Goal: Information Seeking & Learning: Learn about a topic

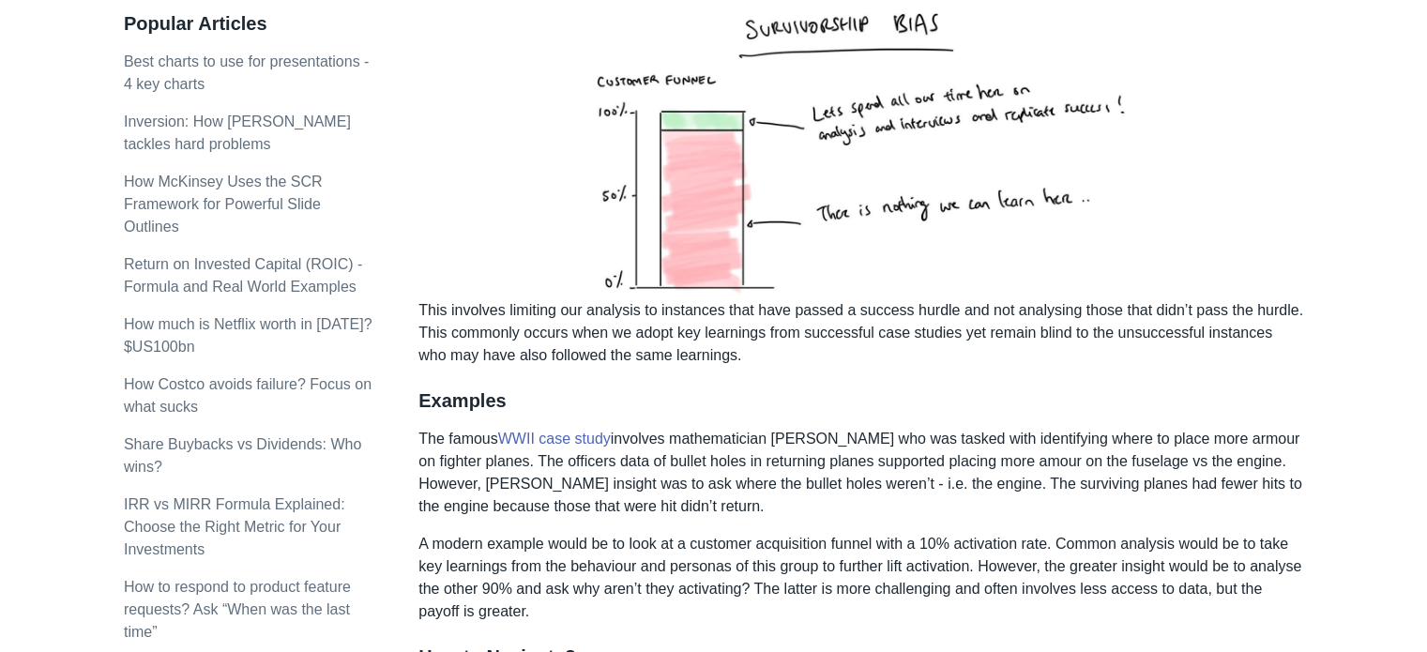
scroll to position [270, 0]
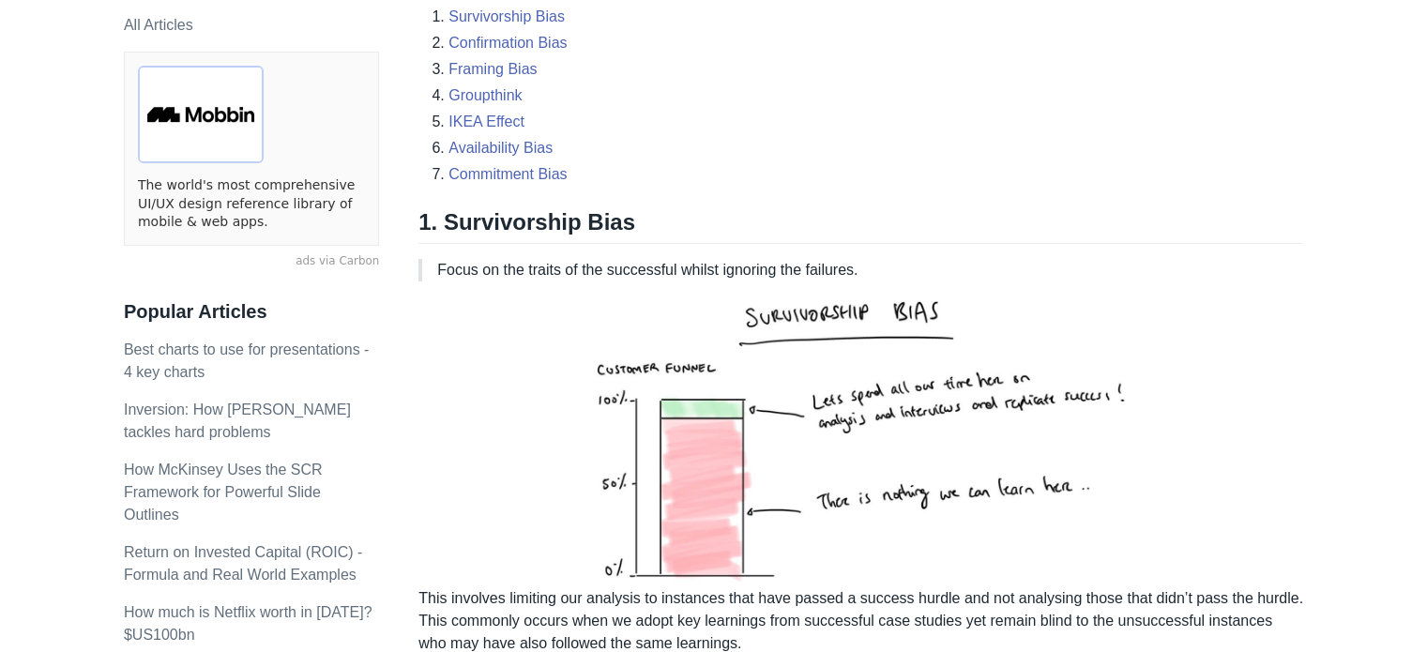
click at [983, 126] on li "IKEA Effect" at bounding box center [876, 122] width 855 height 23
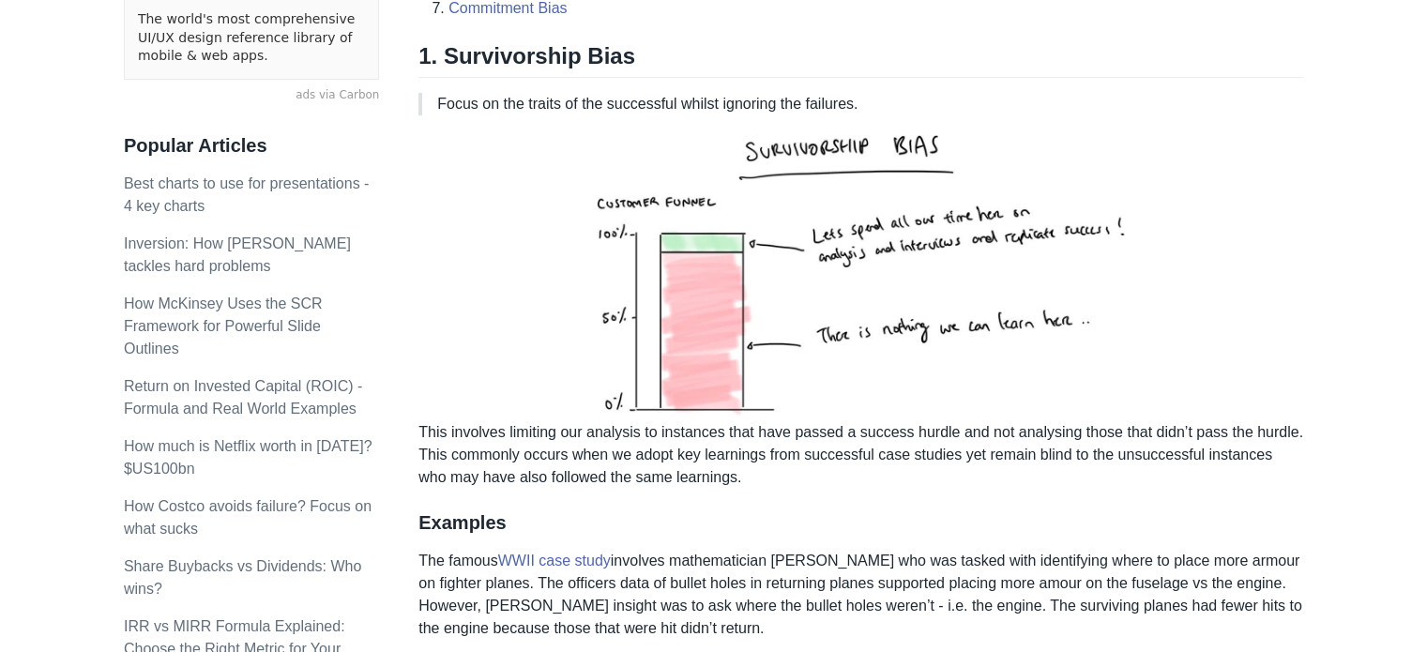
scroll to position [533, 0]
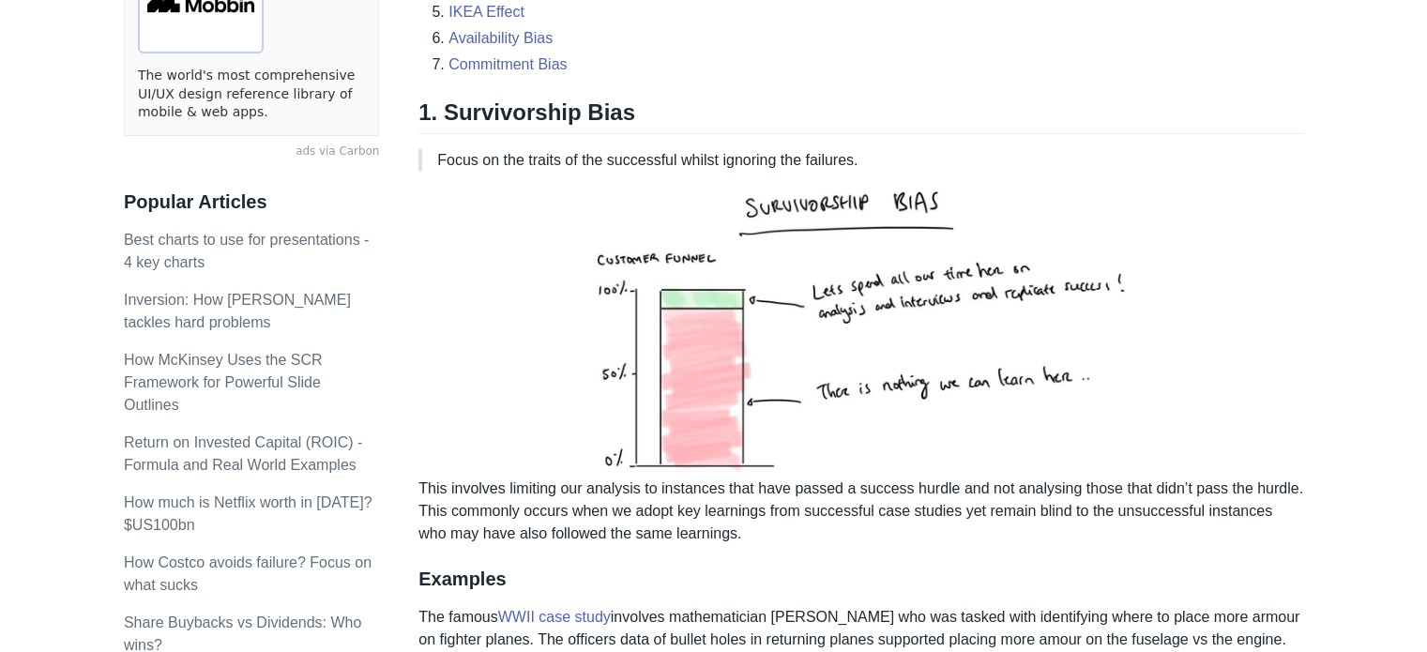
click at [694, 165] on p "Focus on the traits of the successful whilst ignoring the failures." at bounding box center [862, 160] width 851 height 23
click at [682, 170] on div at bounding box center [682, 170] width 0 height 0
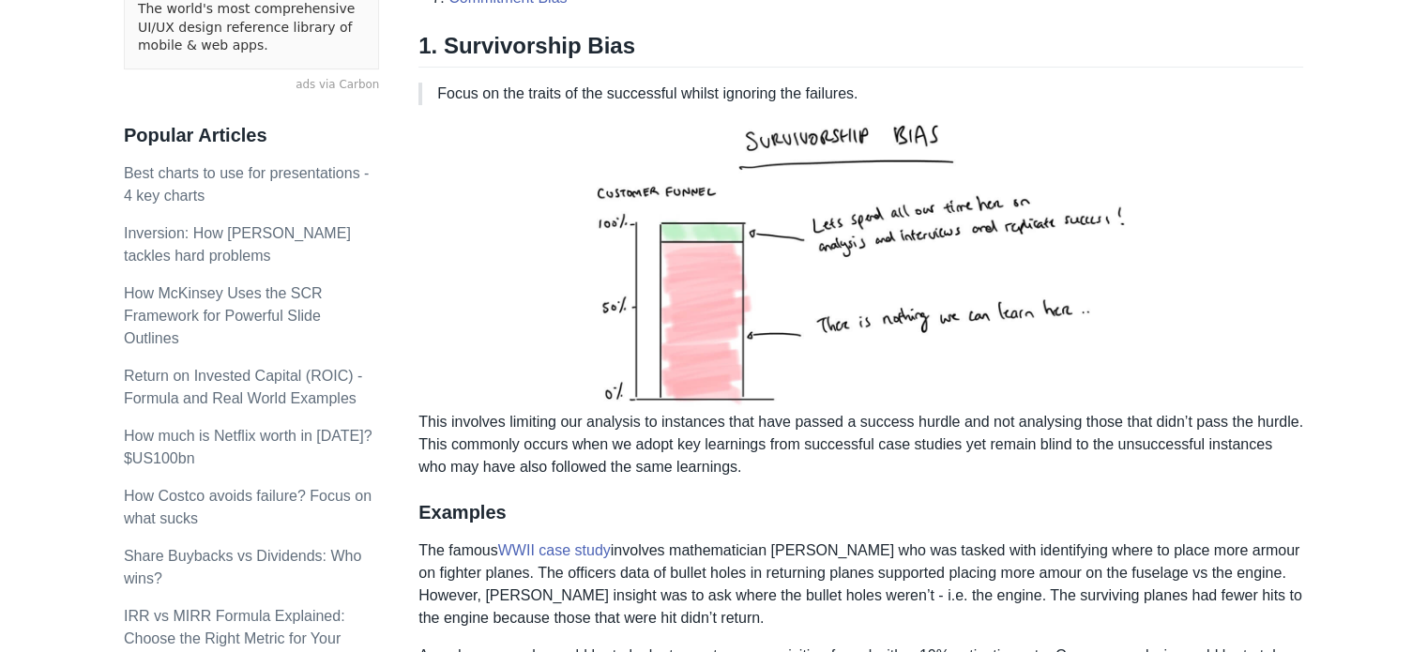
scroll to position [604, 0]
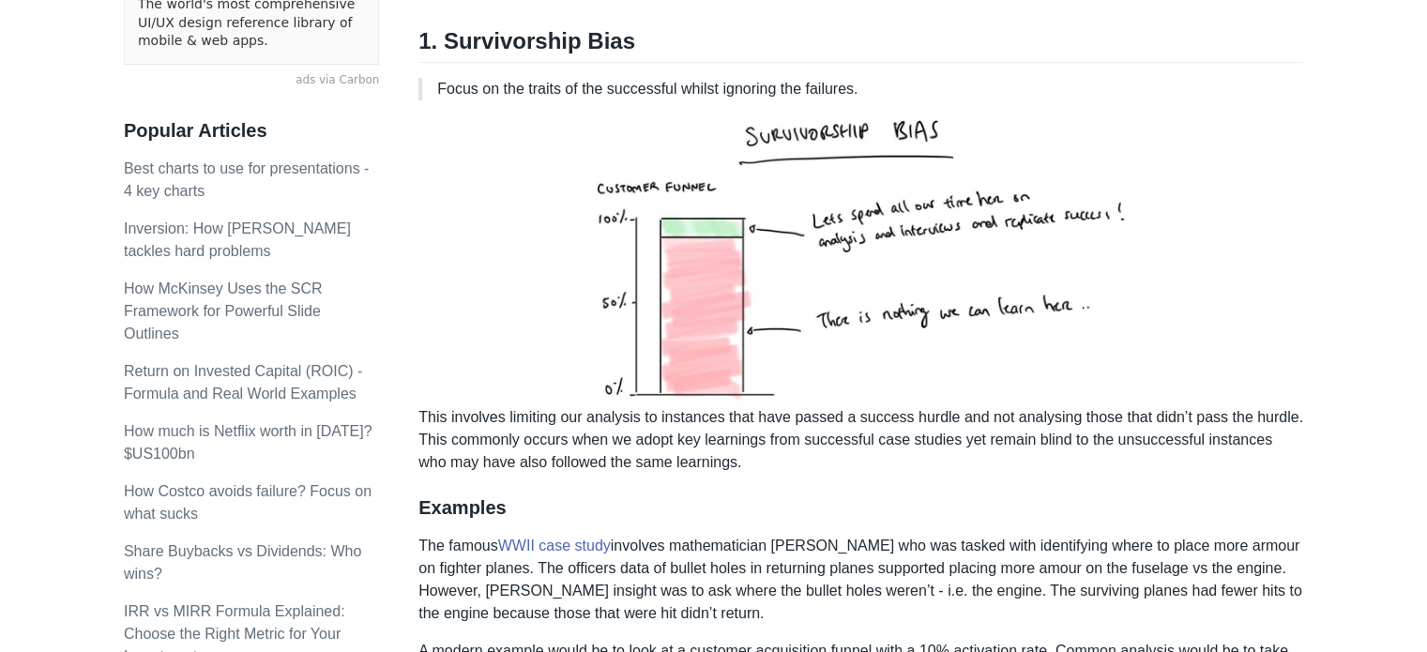
click at [477, 415] on p "This involves limiting our analysis to instances that have passed a success hur…" at bounding box center [861, 294] width 885 height 358
click at [464, 379] on div at bounding box center [464, 379] width 0 height 0
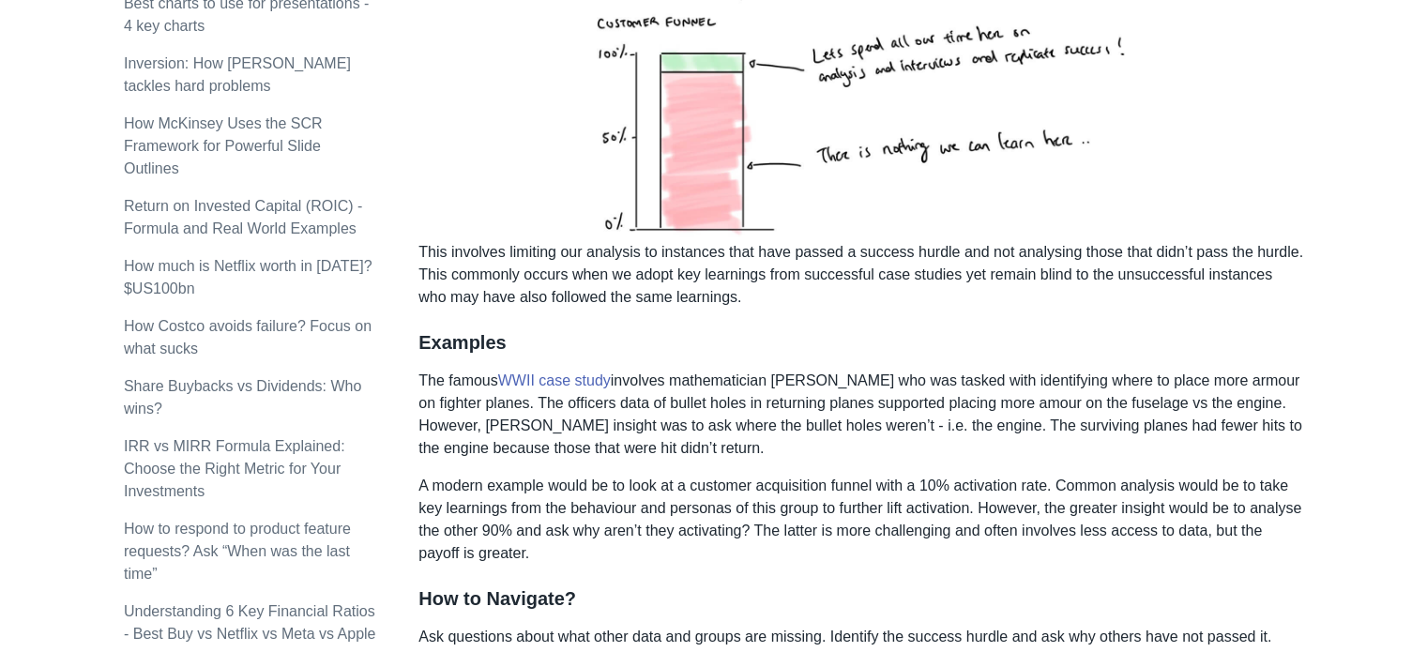
scroll to position [859, 0]
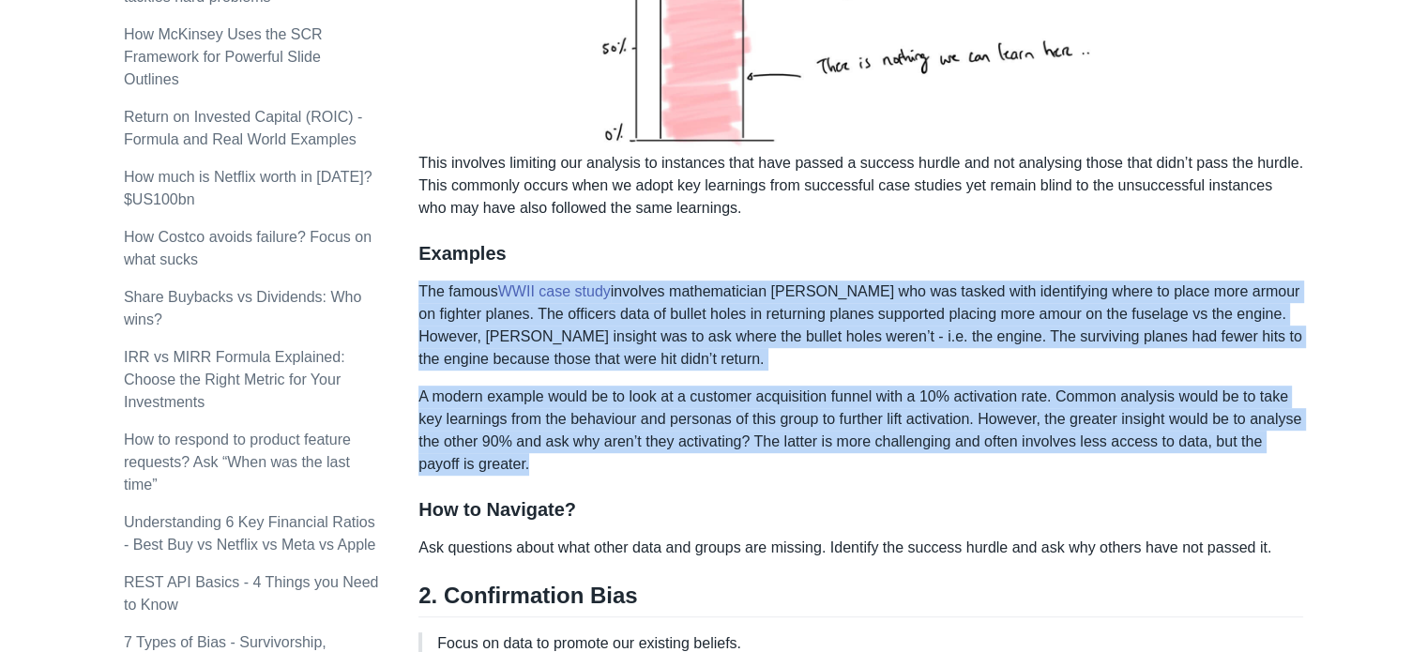
drag, startPoint x: 571, startPoint y: 466, endPoint x: 420, endPoint y: 296, distance: 228.0
copy div "The famous WWII case study involves mathematician [PERSON_NAME] who was tasked …"
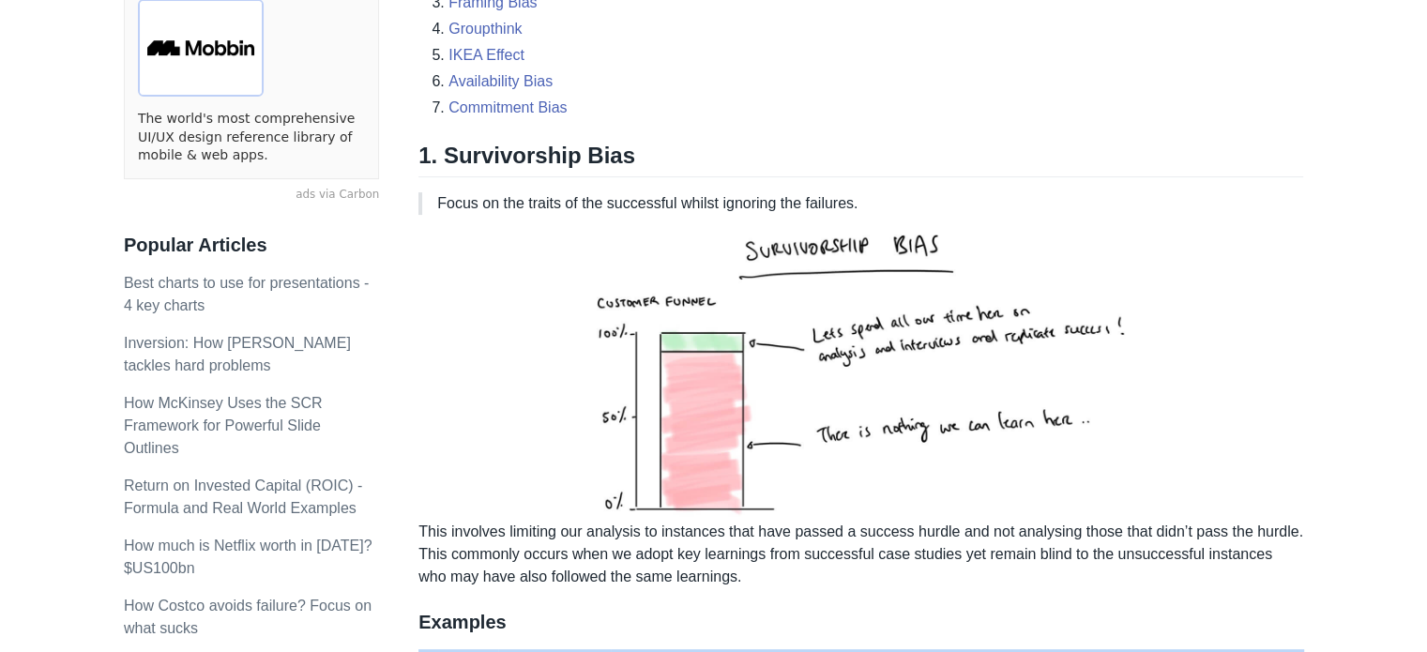
scroll to position [482, 0]
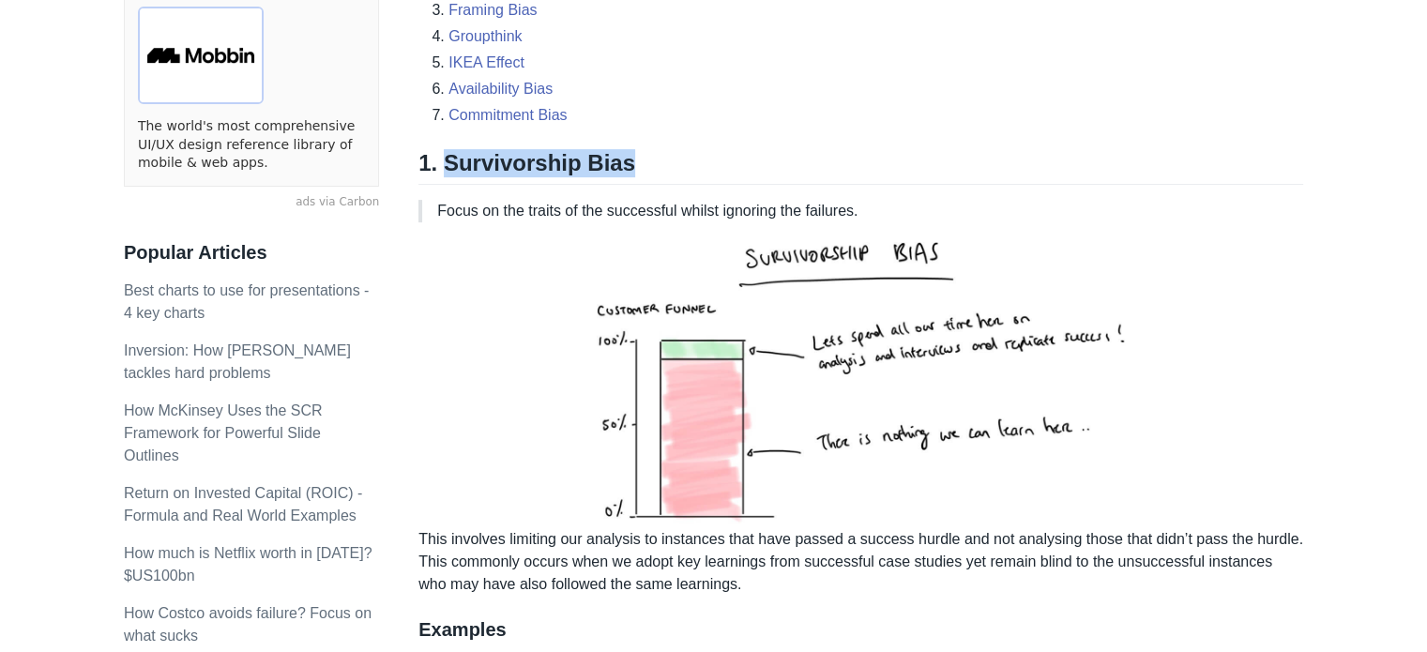
drag, startPoint x: 628, startPoint y: 165, endPoint x: 439, endPoint y: 161, distance: 188.6
click at [439, 161] on h2 "1. Survivorship Bias" at bounding box center [861, 167] width 885 height 36
click at [427, 177] on div at bounding box center [427, 177] width 0 height 0
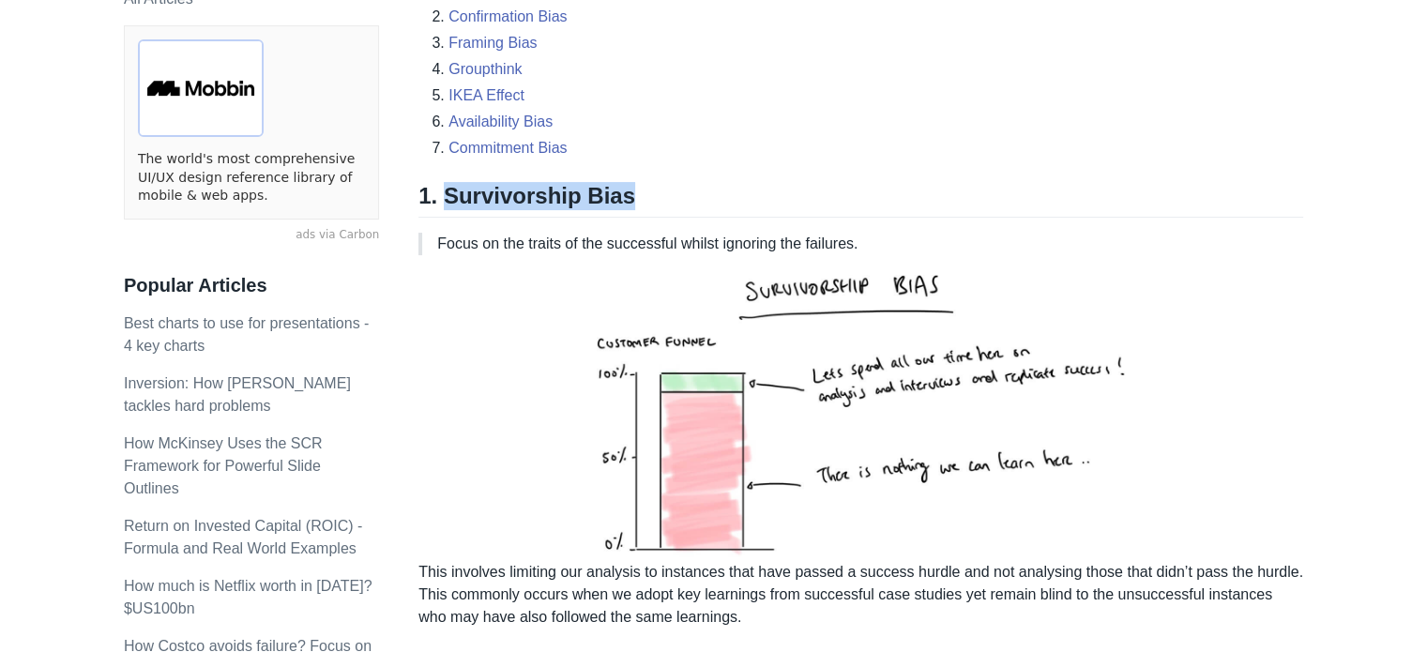
scroll to position [435, 0]
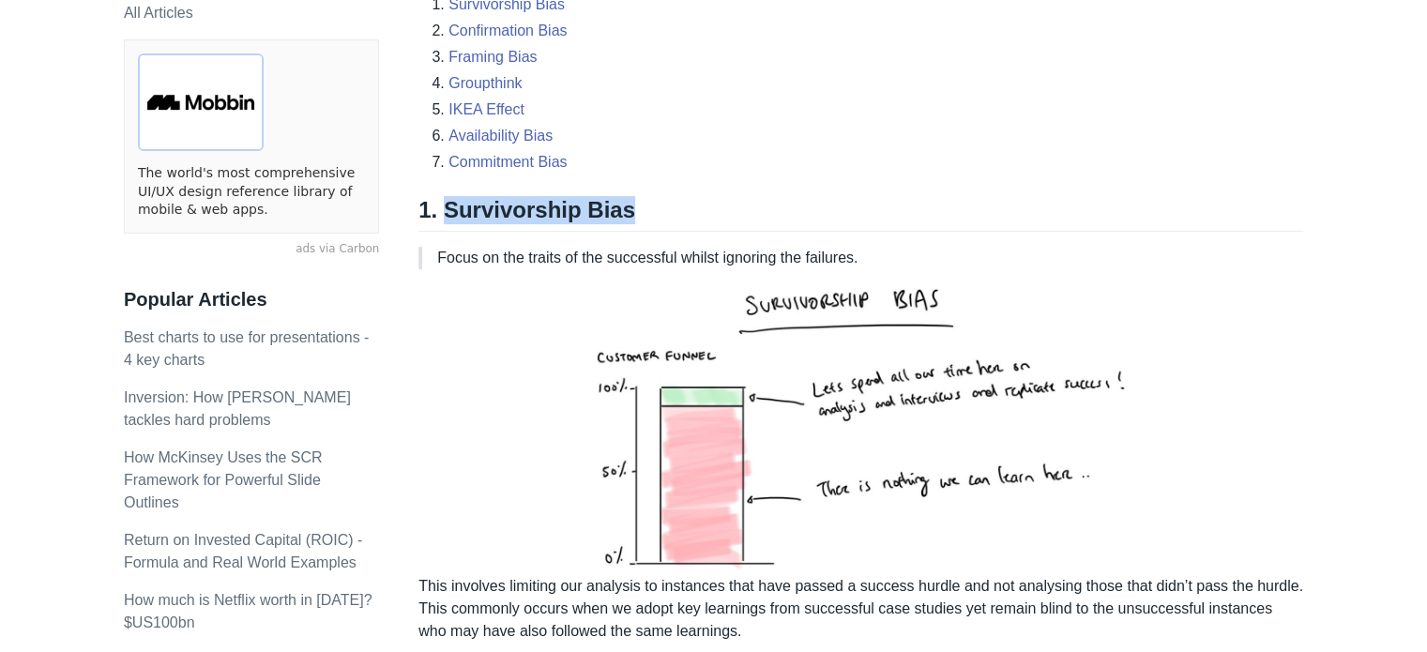
click at [640, 199] on h2 "1. Survivorship Bias" at bounding box center [861, 214] width 885 height 36
drag, startPoint x: 640, startPoint y: 199, endPoint x: 436, endPoint y: 200, distance: 203.6
click at [436, 200] on h2 "1. Survivorship Bias" at bounding box center [861, 214] width 885 height 36
click at [424, 167] on div at bounding box center [424, 167] width 0 height 0
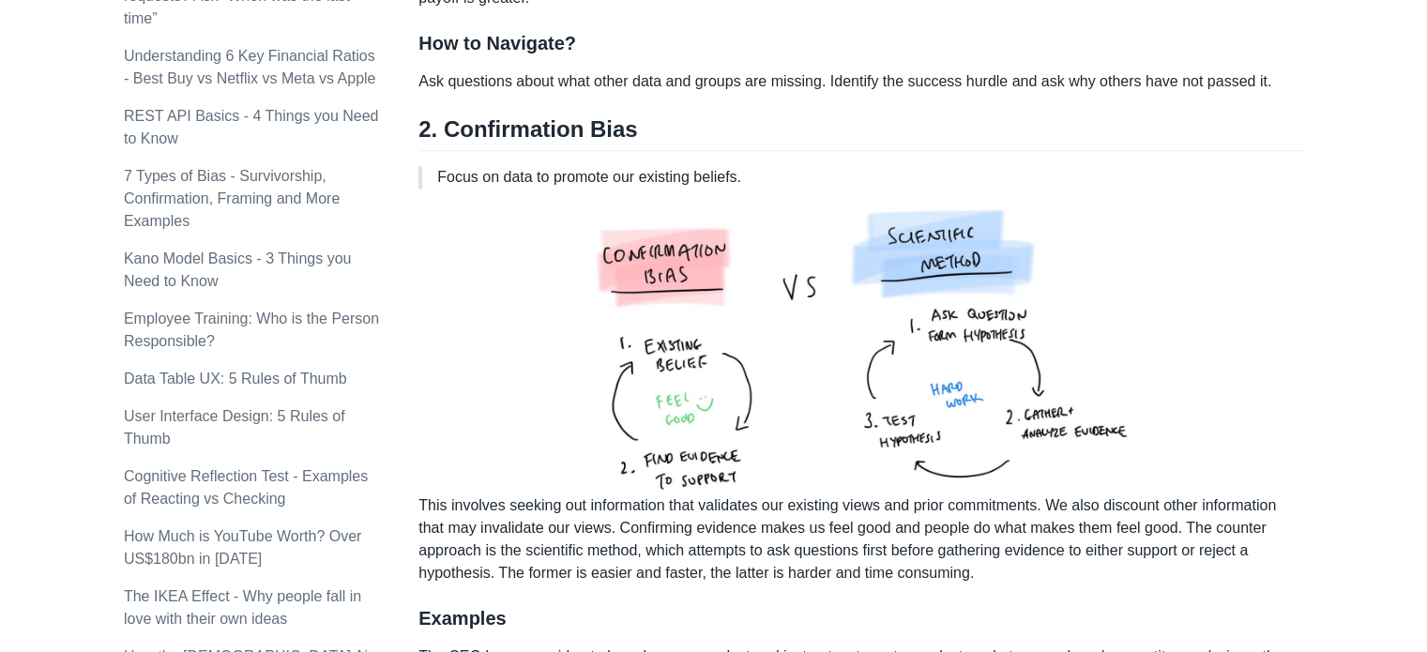
scroll to position [1327, 0]
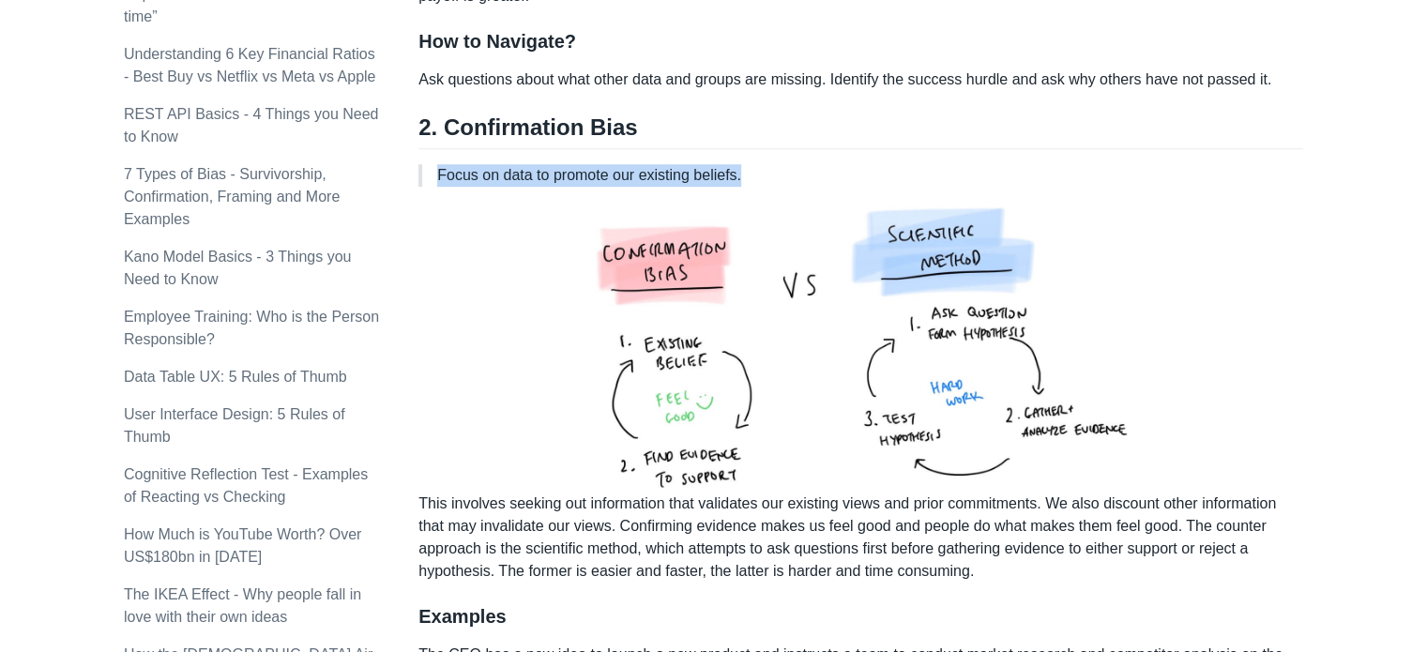
drag, startPoint x: 760, startPoint y: 170, endPoint x: 440, endPoint y: 179, distance: 320.1
click at [440, 179] on p "Focus on data to promote our existing beliefs." at bounding box center [862, 175] width 851 height 23
click at [428, 185] on div at bounding box center [428, 185] width 0 height 0
click at [1255, 281] on p "This involves seeking out information that validates our existing views and pri…" at bounding box center [861, 392] width 885 height 381
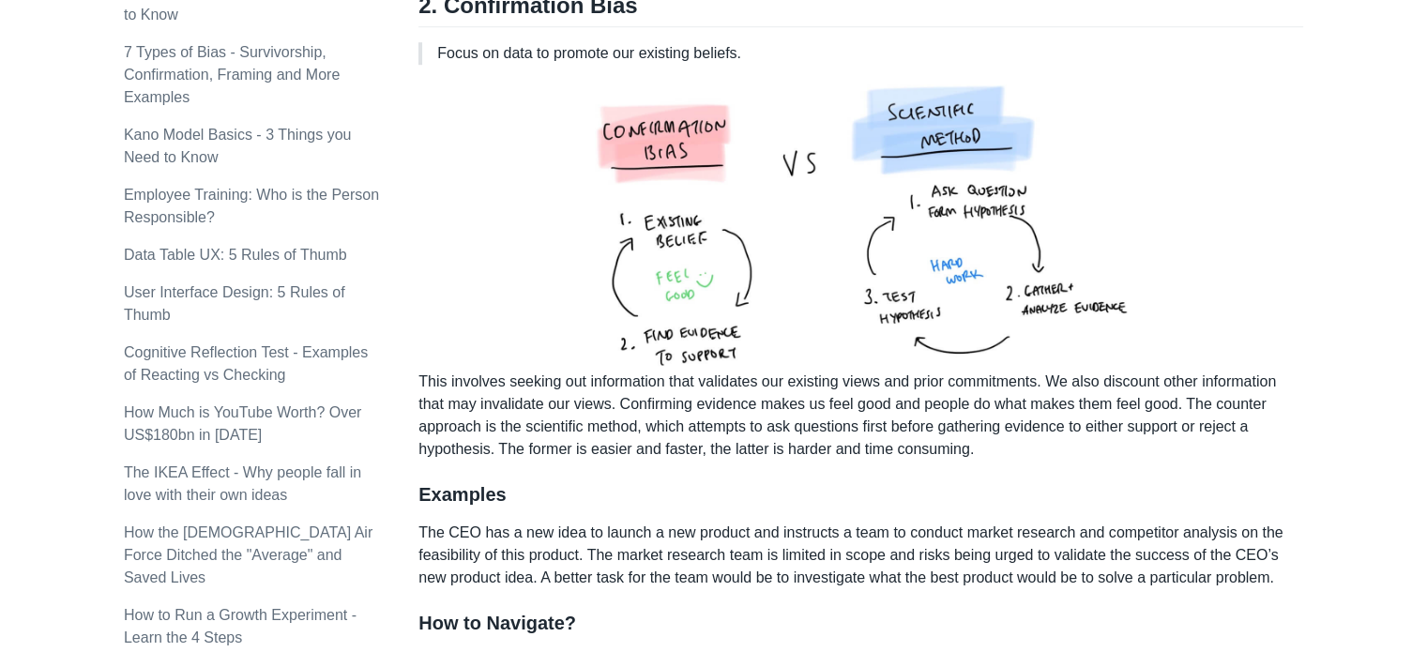
scroll to position [1436, 0]
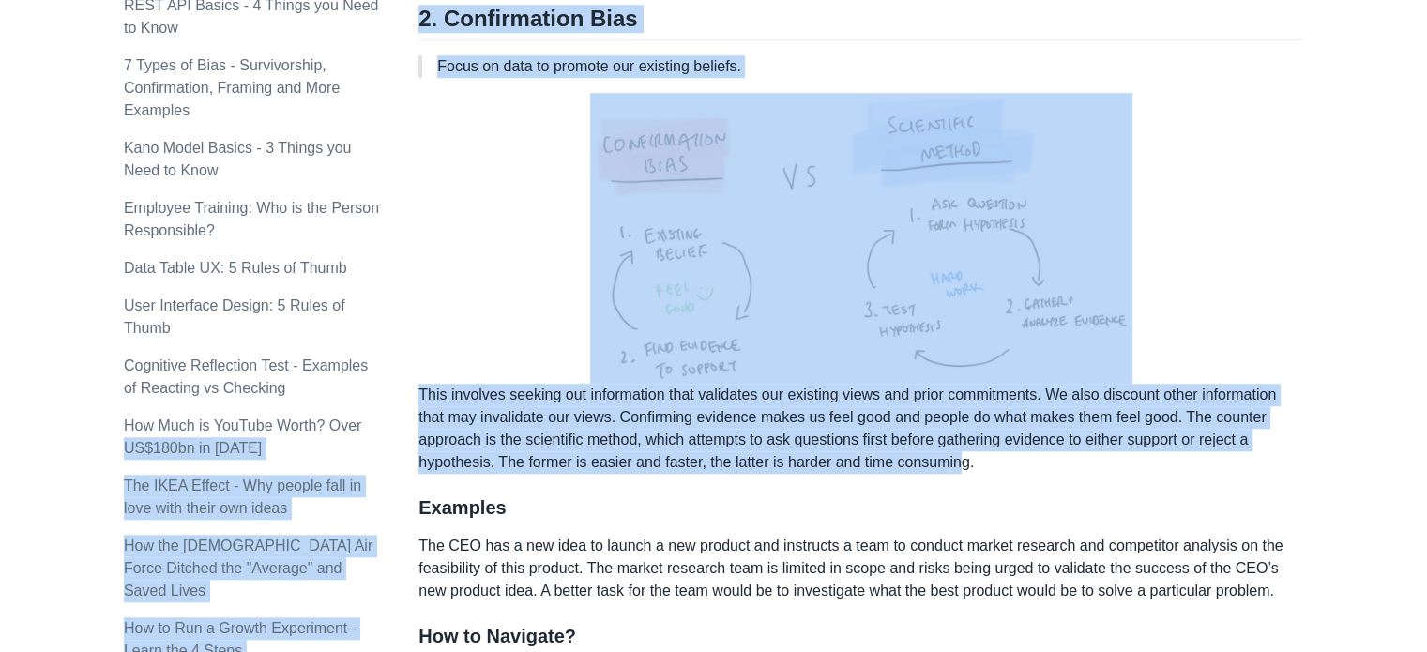
drag, startPoint x: 952, startPoint y: 461, endPoint x: 419, endPoint y: 396, distance: 536.0
click at [419, 396] on p "This involves seeking out information that validates our existing views and pri…" at bounding box center [861, 283] width 885 height 381
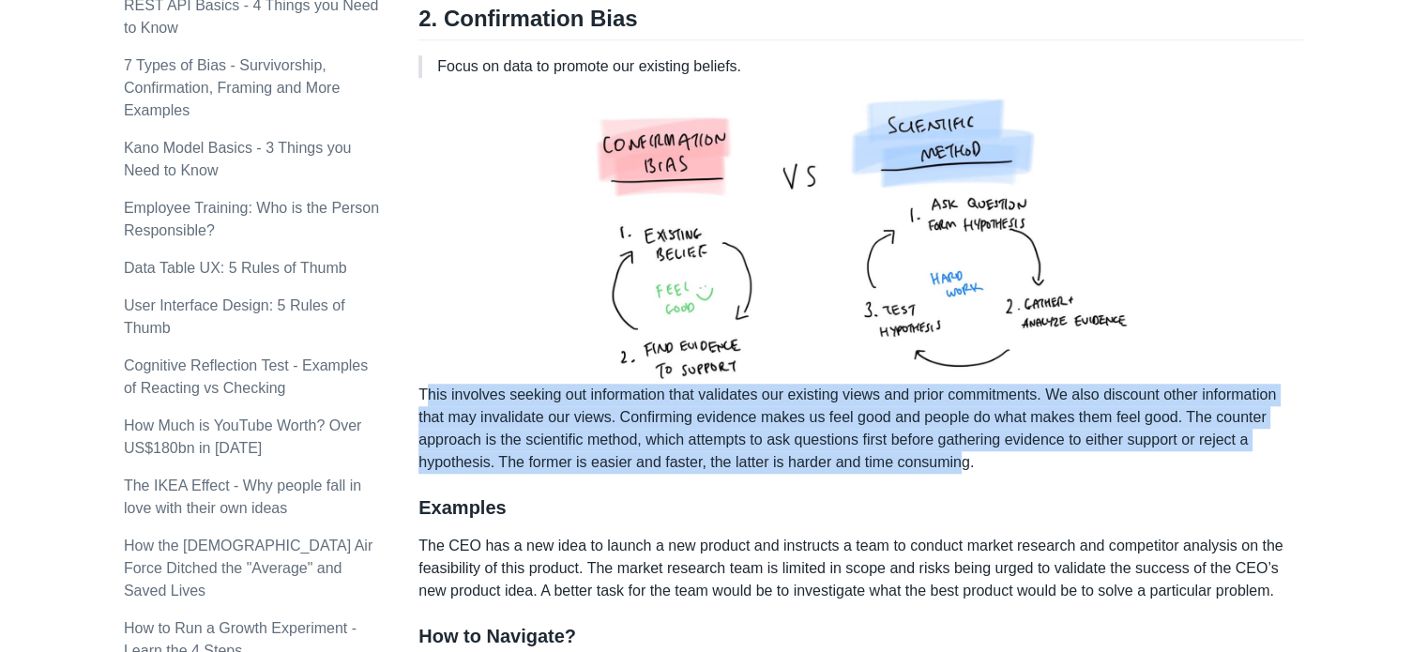
copy p "This involves seeking out information that validates our existing views and pri…"
